Goal: Task Accomplishment & Management: Complete application form

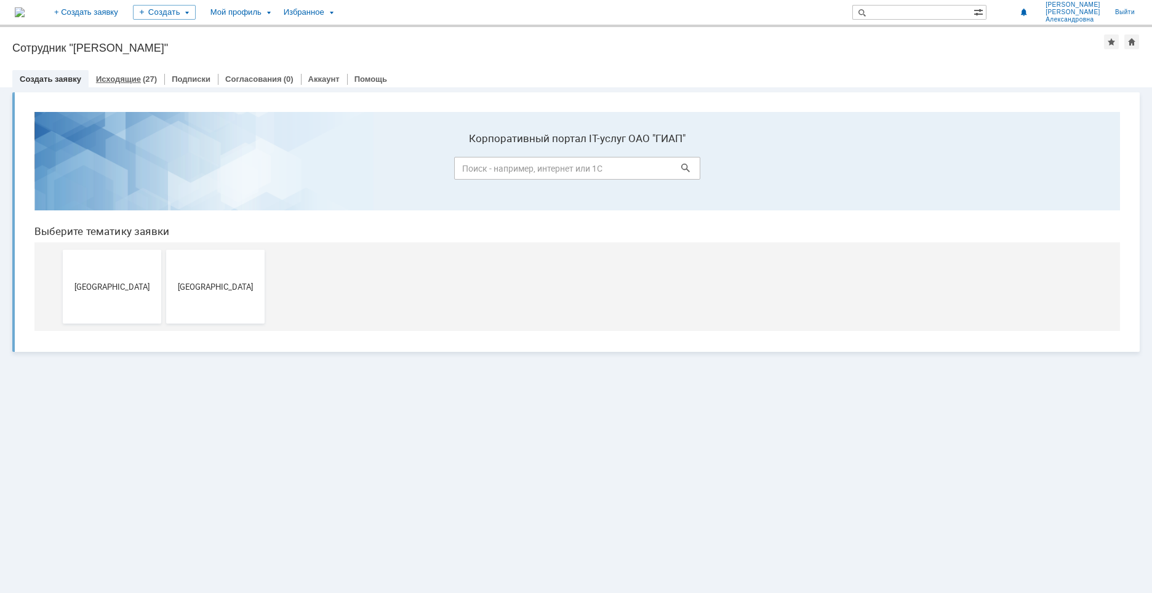
click at [121, 81] on link "Исходящие" at bounding box center [118, 78] width 45 height 9
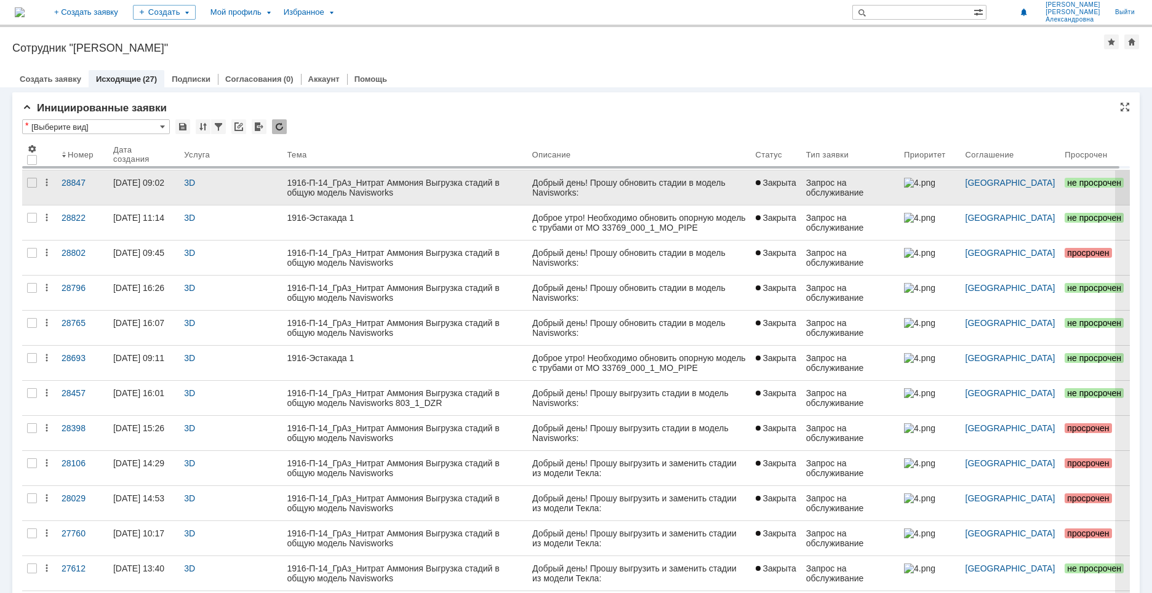
click at [463, 183] on div "1916-П-14_ГрАз_Нитрат Аммония Выгрузка стадий в общую модель Navisworks" at bounding box center [404, 188] width 235 height 20
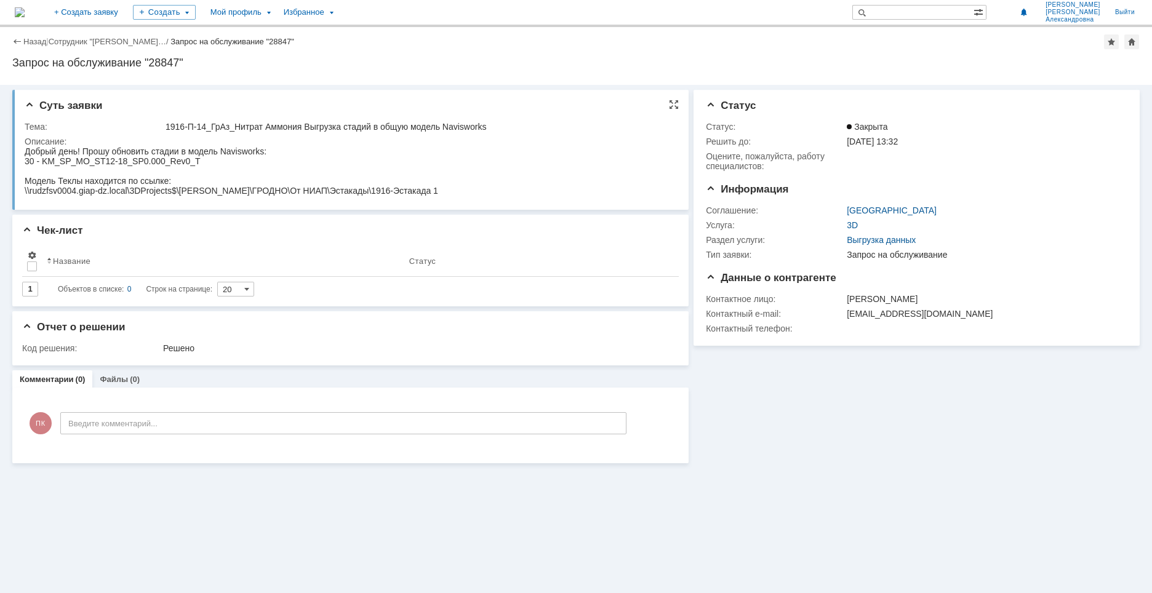
click at [150, 122] on div "Тема:" at bounding box center [94, 127] width 138 height 10
drag, startPoint x: 166, startPoint y: 126, endPoint x: 498, endPoint y: 130, distance: 332.9
click at [498, 130] on div "1916-П-14_ГрАз_Нитрат Аммония Выгрузка стадий в общую модель Navisworks" at bounding box center [418, 127] width 505 height 10
copy div "1916-П-14_ГрАз_Нитрат Аммония Выгрузка стадий в общую модель Navisworks"
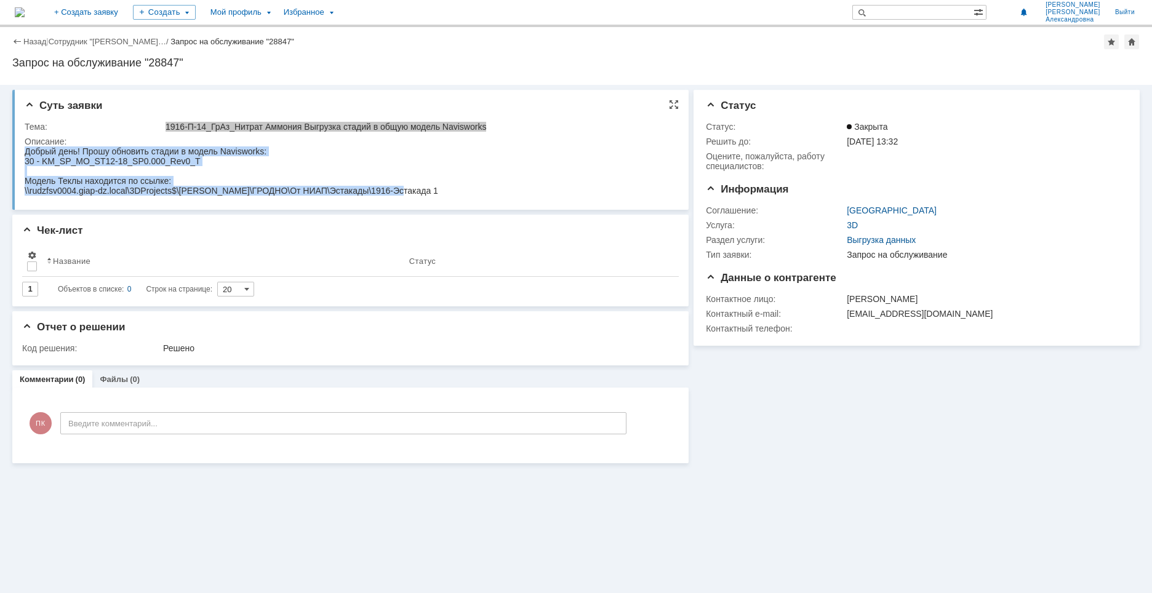
drag, startPoint x: 26, startPoint y: 149, endPoint x: 370, endPoint y: 202, distance: 348.0
click at [370, 196] on html "Добрый день! Прошу обновить стадии в модель Navisworks: 30 - KM_SP_MO_ST12-18_S…" at bounding box center [348, 170] width 647 height 49
copy body "Добрый день! Прошу обновить стадии в модель Navisworks: 30 - KM_SP_MO_ST12-18_S…"
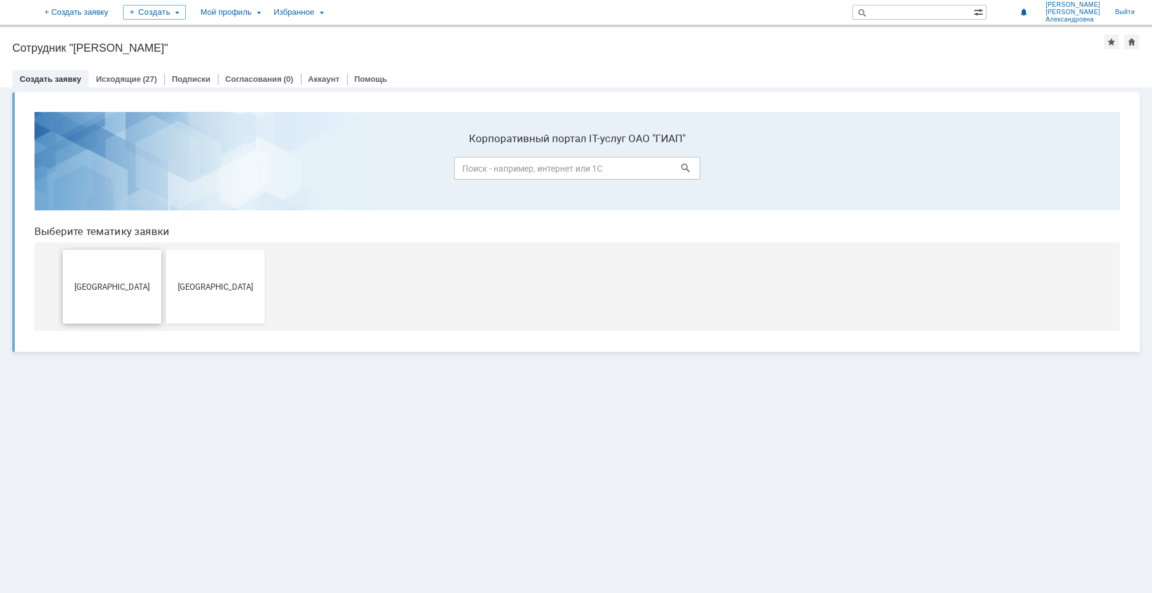
drag, startPoint x: 119, startPoint y: 291, endPoint x: 158, endPoint y: 381, distance: 98.6
click at [119, 291] on span "[GEOGRAPHIC_DATA]" at bounding box center [111, 286] width 91 height 9
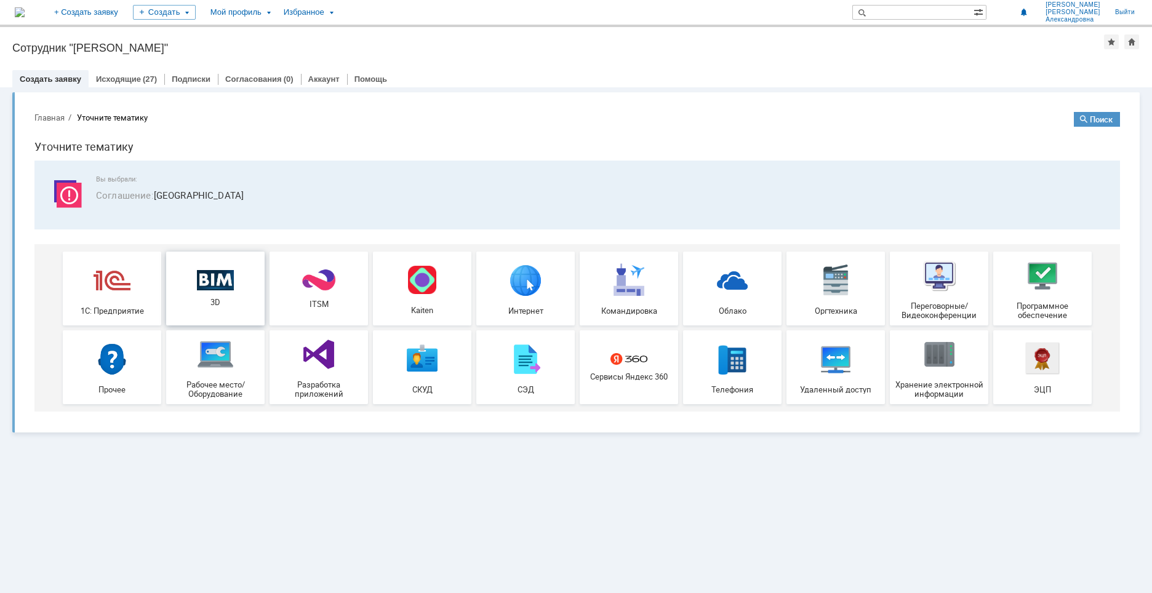
click at [216, 284] on img at bounding box center [215, 279] width 37 height 21
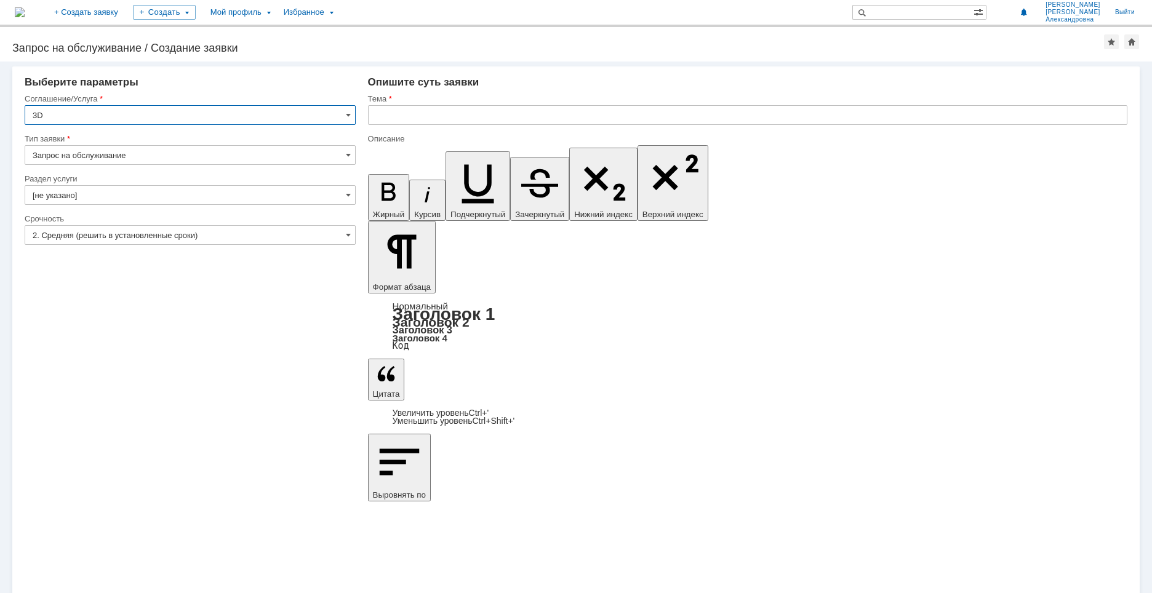
click at [162, 151] on input "Запрос на обслуживание" at bounding box center [190, 155] width 331 height 20
click at [113, 192] on div "Запрос на обслуживание" at bounding box center [190, 198] width 330 height 20
click at [89, 191] on input "[не указано]" at bounding box center [190, 195] width 331 height 20
type input "Запрос на обслуживание"
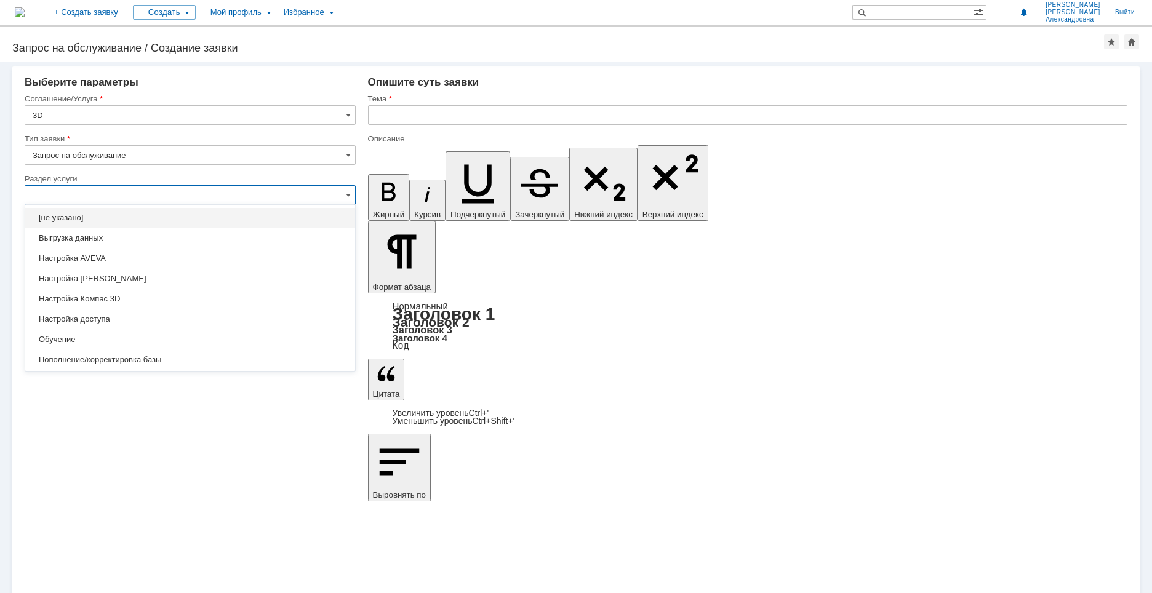
click at [78, 238] on span "Выгрузка данных" at bounding box center [190, 238] width 315 height 10
type input "Выгрузка данных"
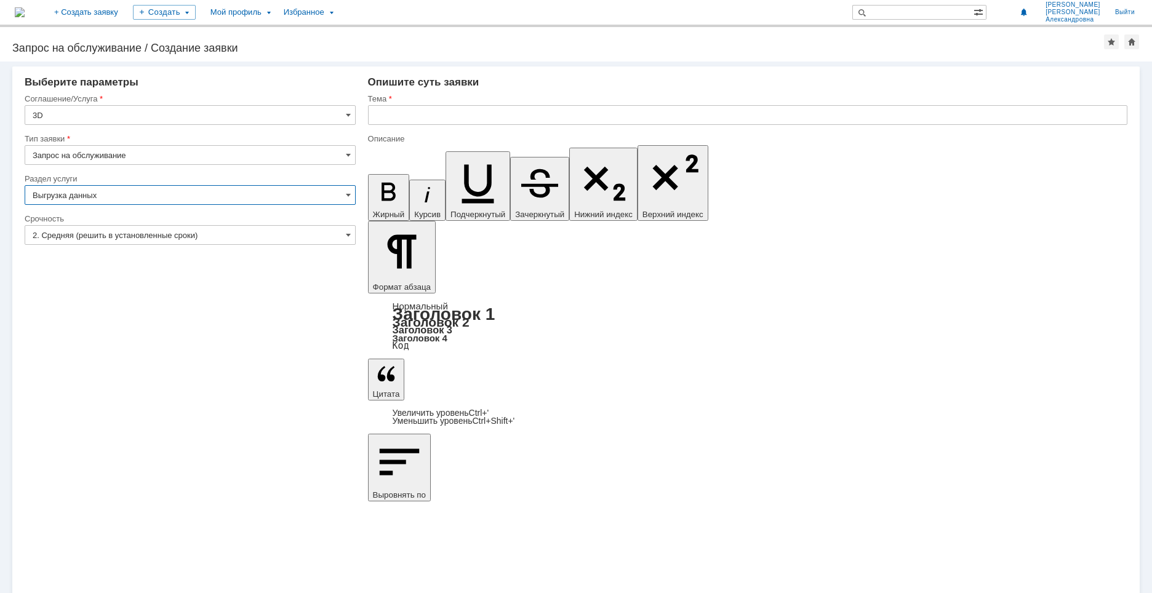
type input "ПО: Revit/Tekla Проект ** Корпус **"
type input "Выгрузка данных"
click at [105, 228] on input "2. Средняя (решить в установленные сроки)" at bounding box center [190, 235] width 331 height 20
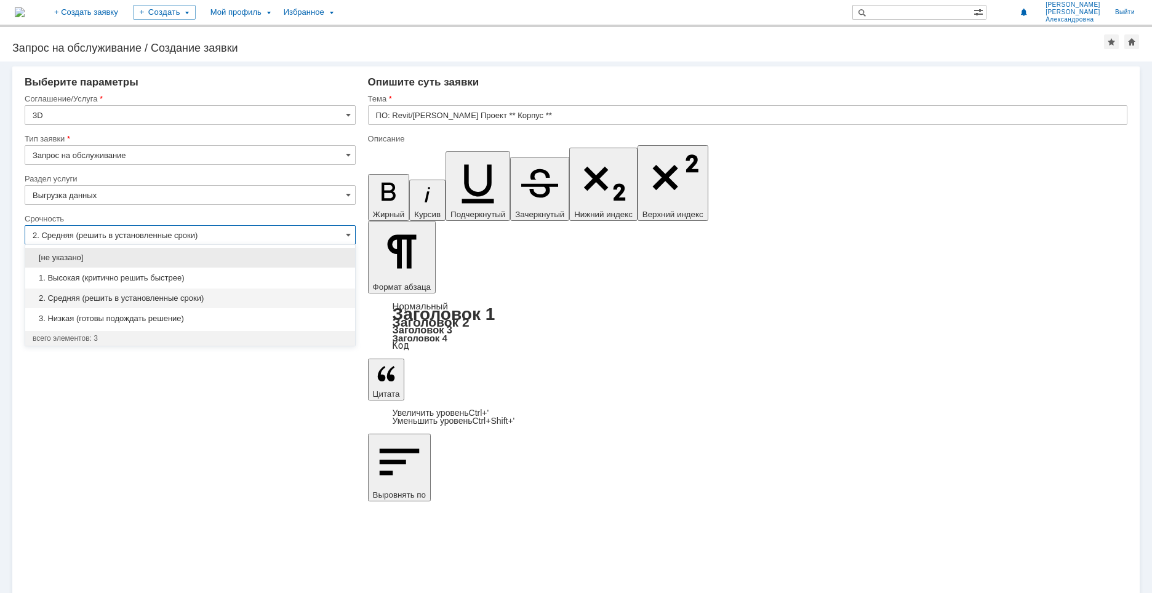
click at [100, 276] on span "1. Высокая (критично решить быстрее)" at bounding box center [190, 278] width 315 height 10
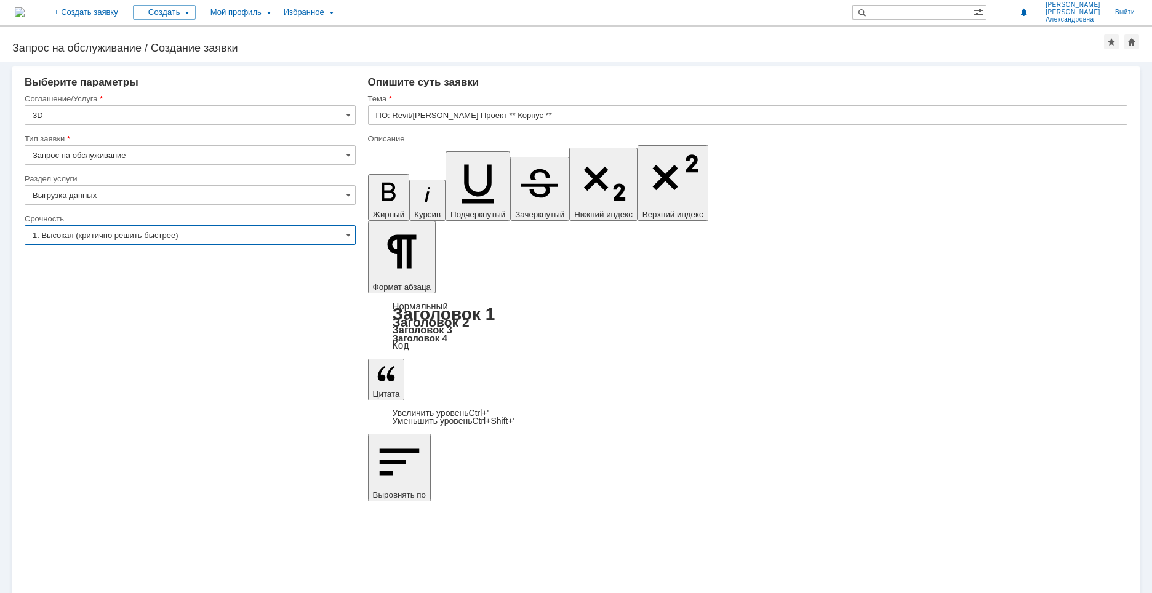
type input "1. Высокая (критично решить быстрее)"
paste input "1916-П-14_ГрАз_Нитрат Аммония Выгрузка стадий в общую модель Navisworks"
type input "1916-П-14_ГрАз_Нитрат Аммония Выгрузка стадий в общую модель Navisworks"
drag, startPoint x: 456, startPoint y: 4345, endPoint x: 376, endPoint y: 4306, distance: 88.9
